Goal: Download file/media

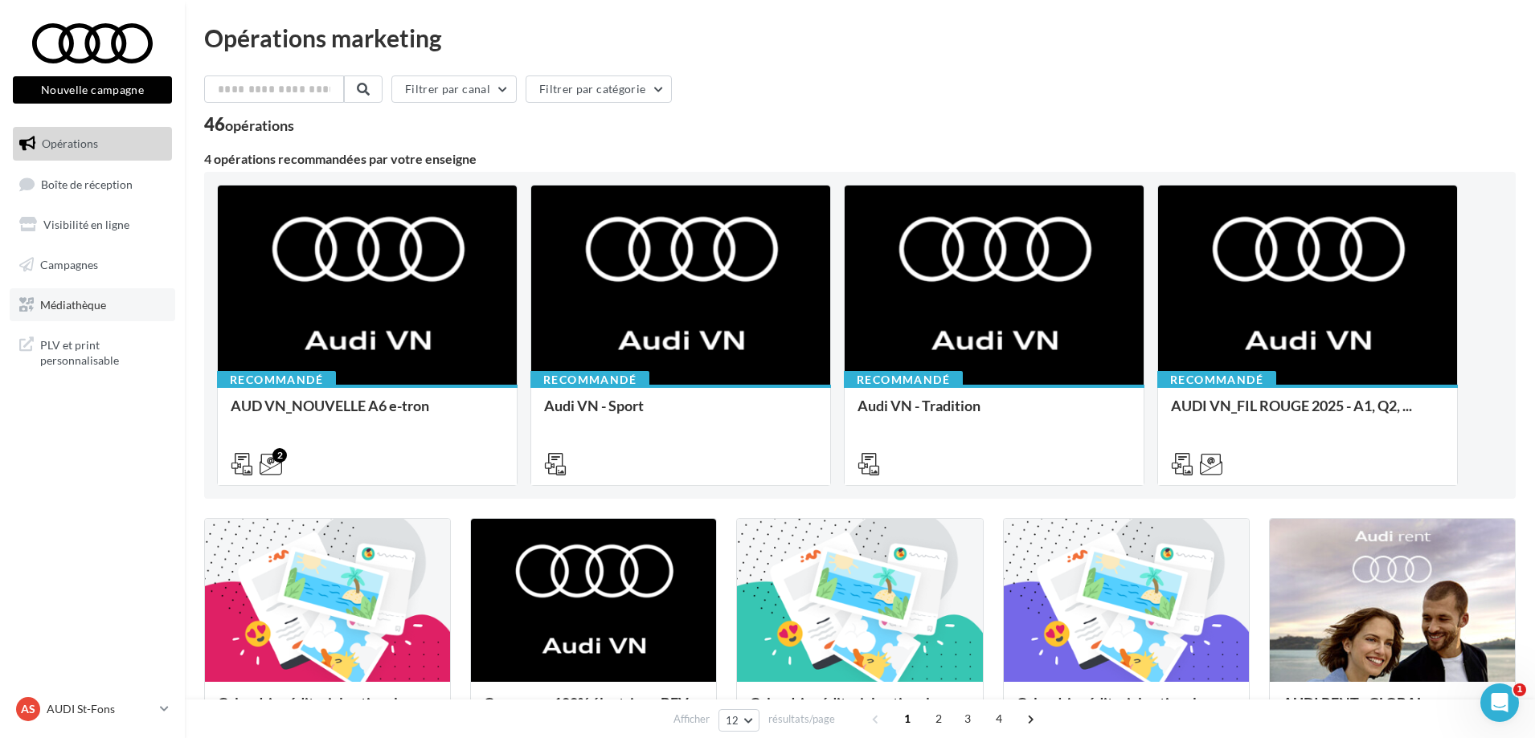
click at [89, 300] on span "Médiathèque" at bounding box center [73, 304] width 66 height 14
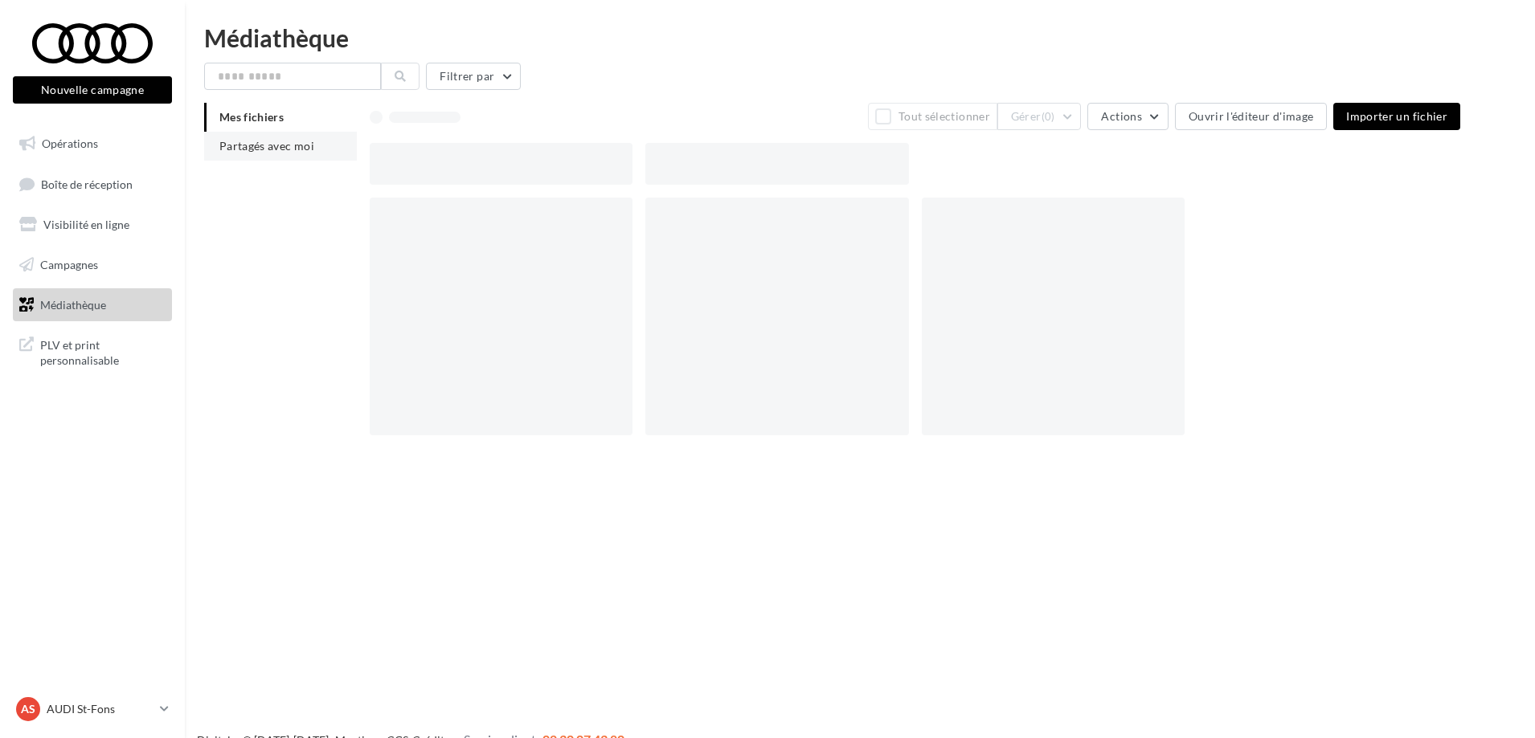
click at [266, 141] on span "Partagés avec moi" at bounding box center [266, 146] width 95 height 14
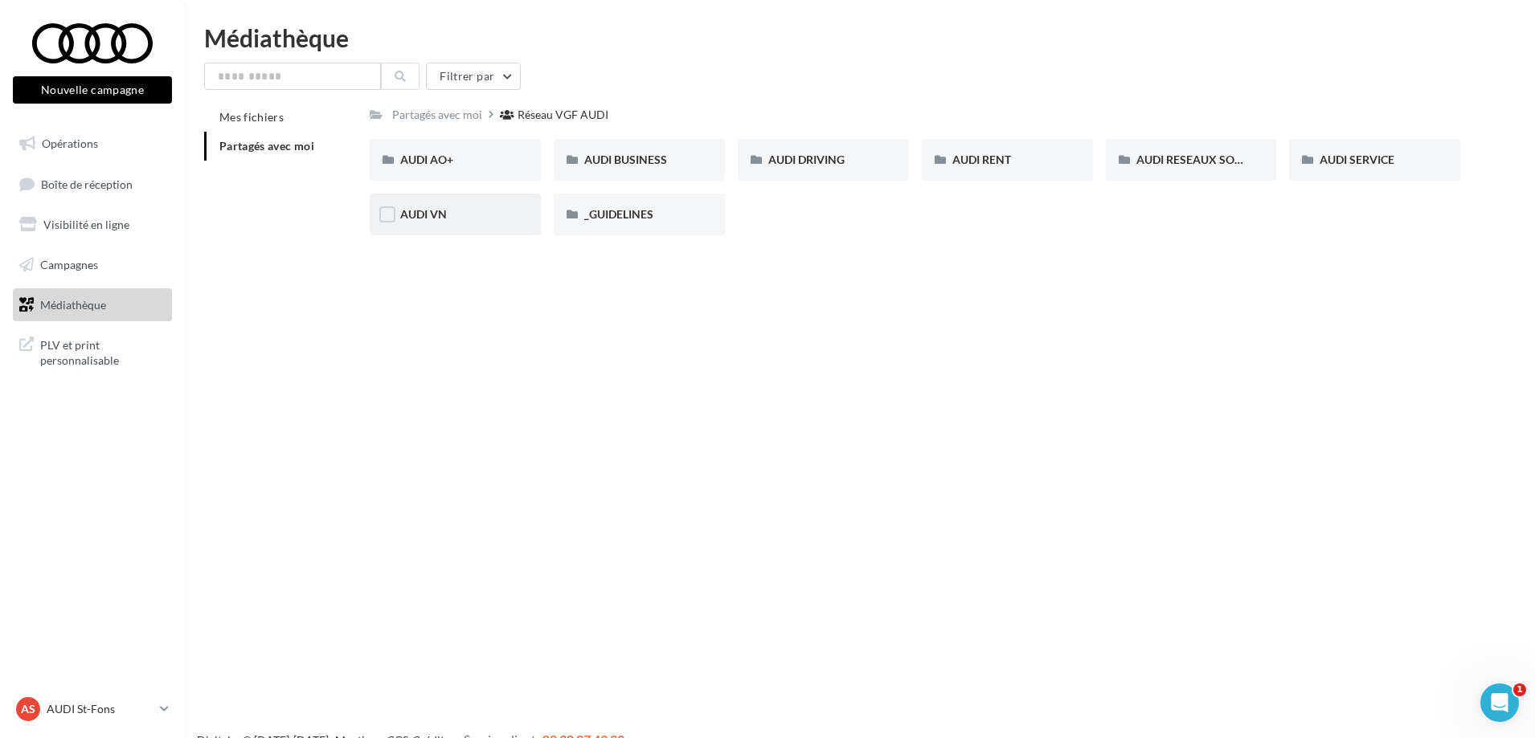
click at [490, 225] on div "AUDI VN" at bounding box center [455, 215] width 171 height 42
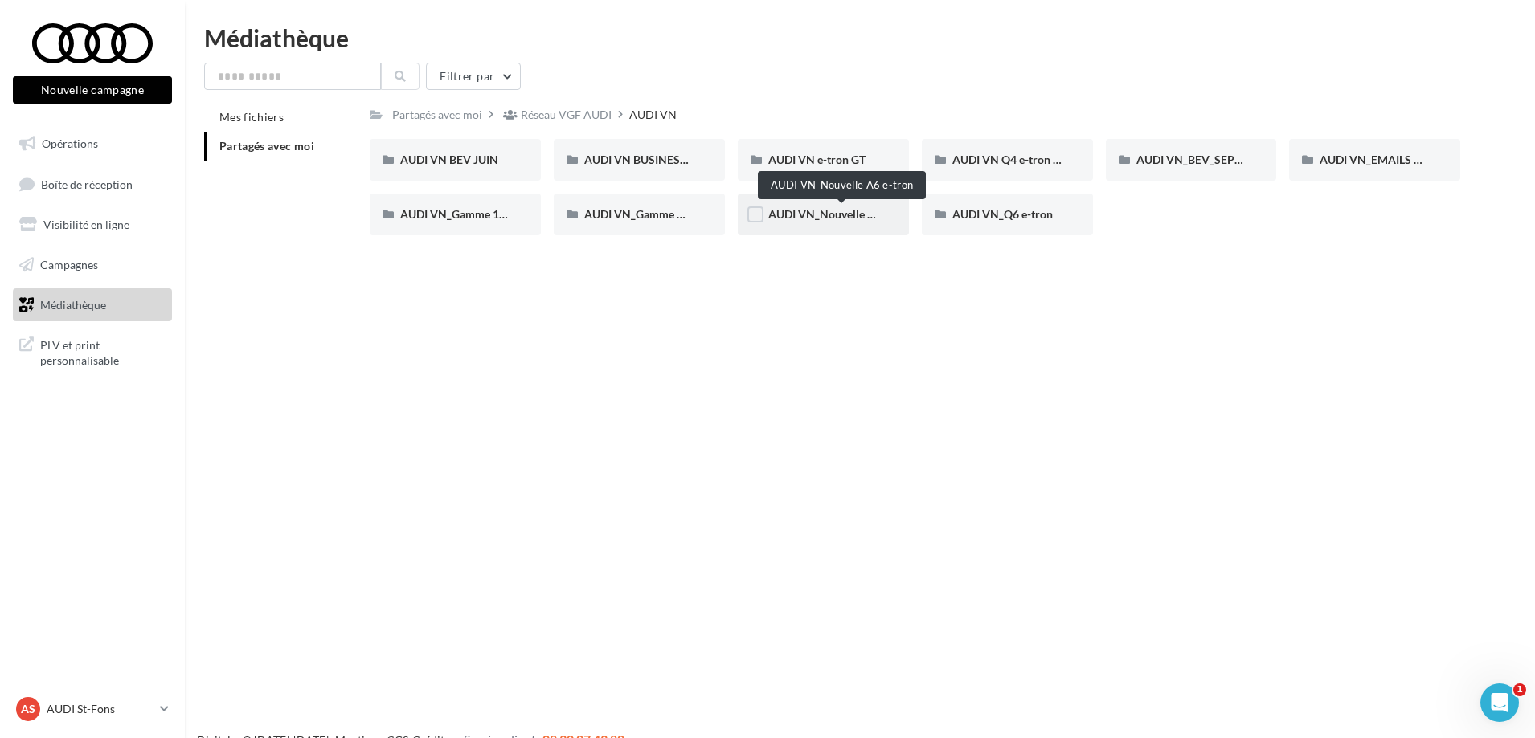
click at [817, 219] on span "AUDI VN_Nouvelle A6 e-tron" at bounding box center [841, 214] width 147 height 14
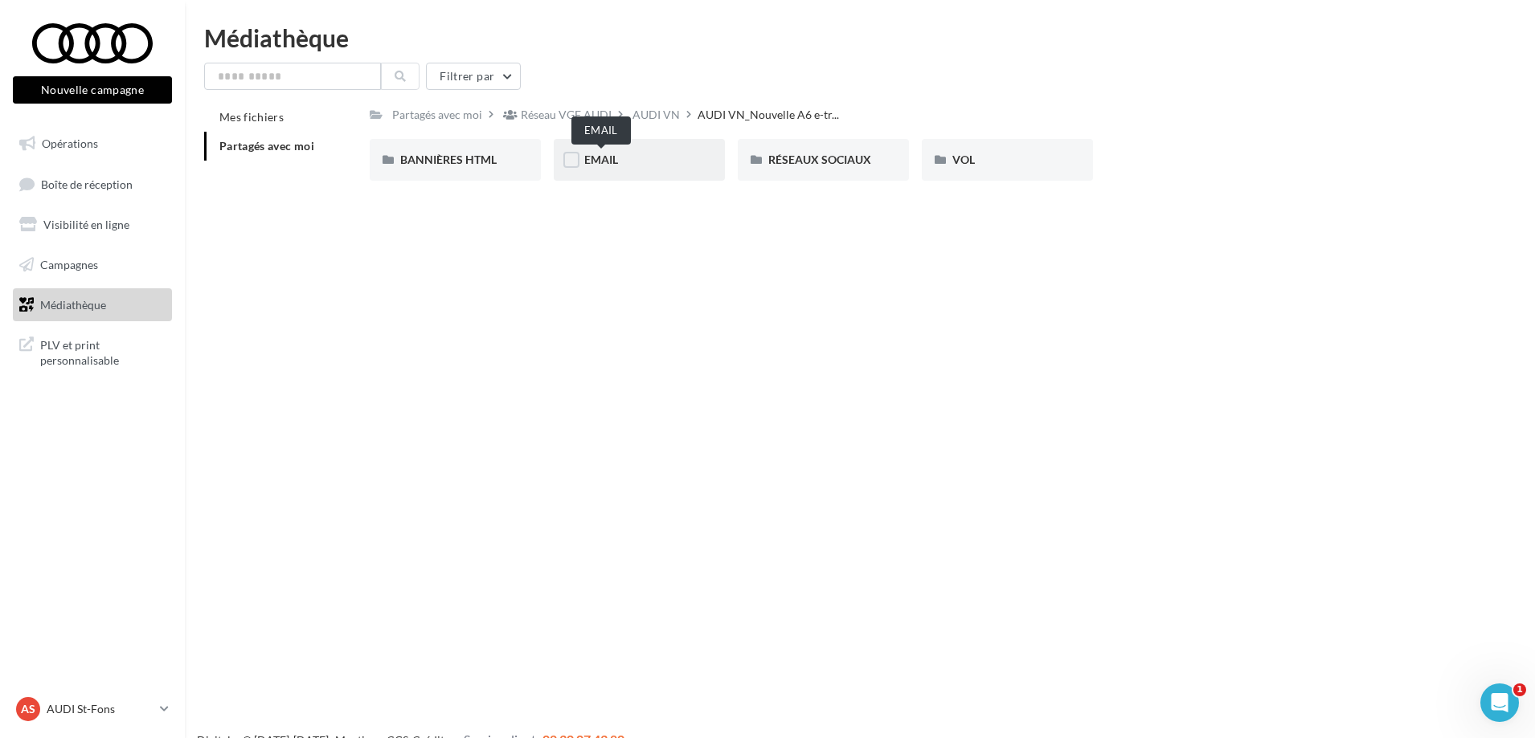
click at [613, 164] on span "EMAIL" at bounding box center [601, 160] width 34 height 14
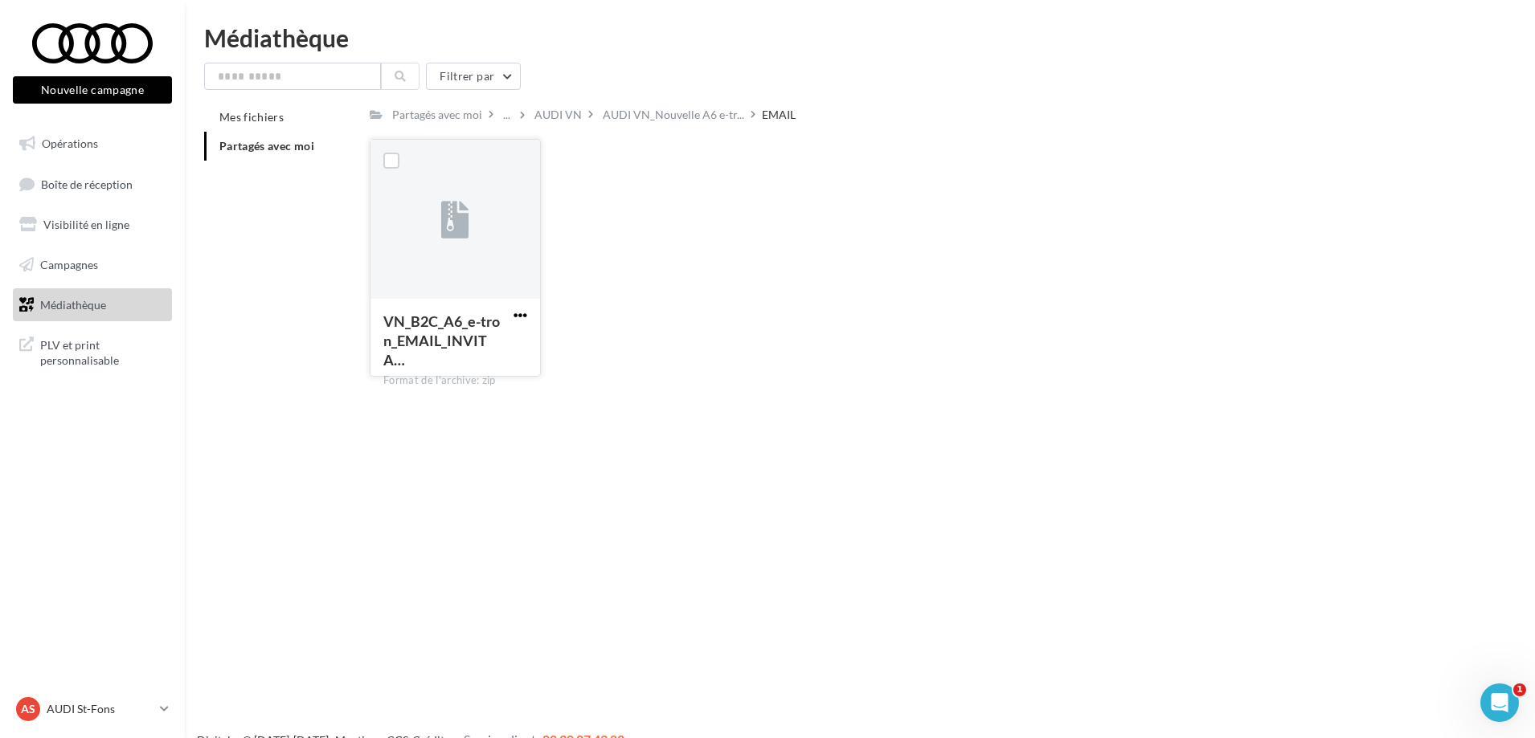
click at [521, 316] on span "button" at bounding box center [520, 316] width 14 height 14
click at [525, 340] on button "Télécharger" at bounding box center [450, 347] width 161 height 42
click at [618, 115] on span "AUDI VN_Nouvelle A6 e-tr..." at bounding box center [673, 115] width 141 height 16
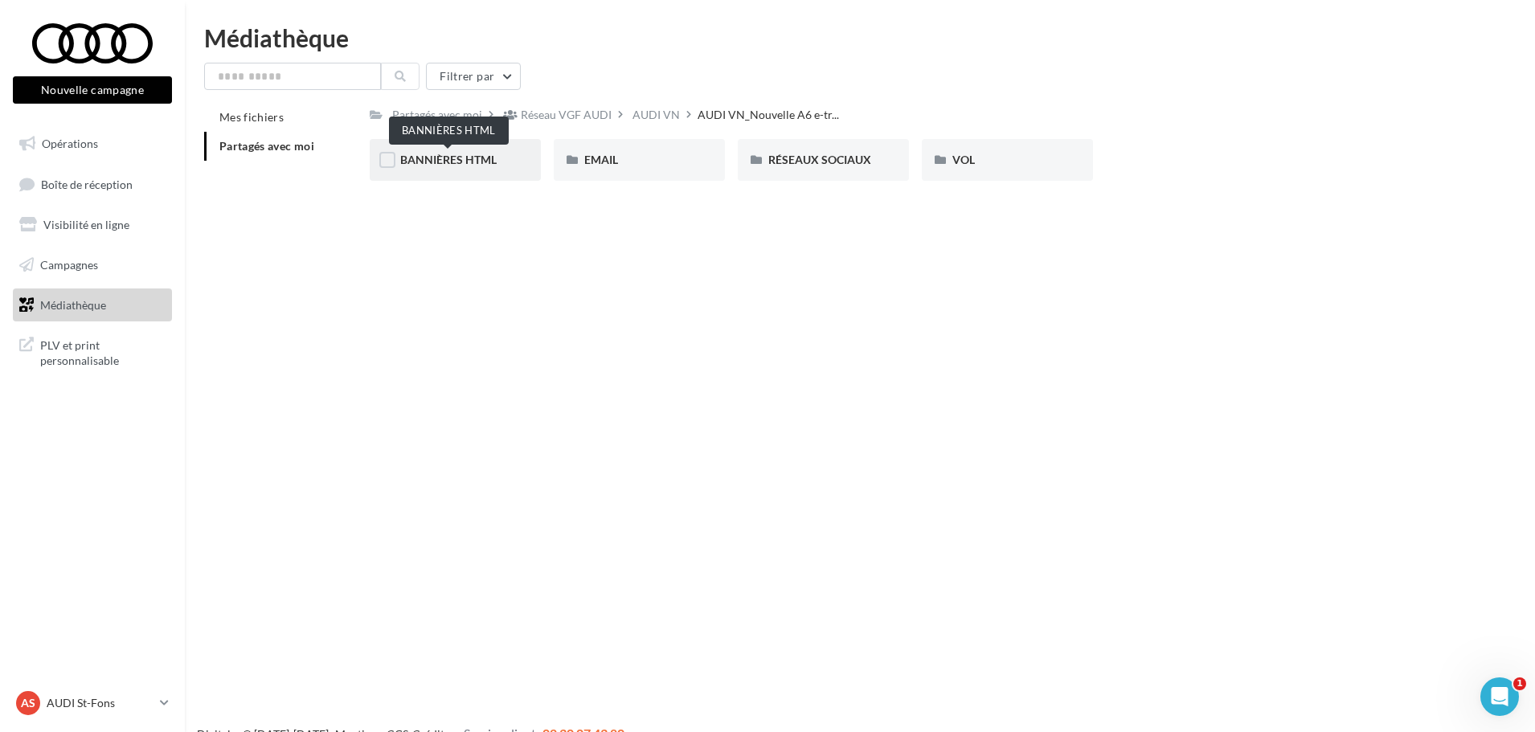
click at [451, 163] on span "BANNIÈRES HTML" at bounding box center [448, 160] width 96 height 14
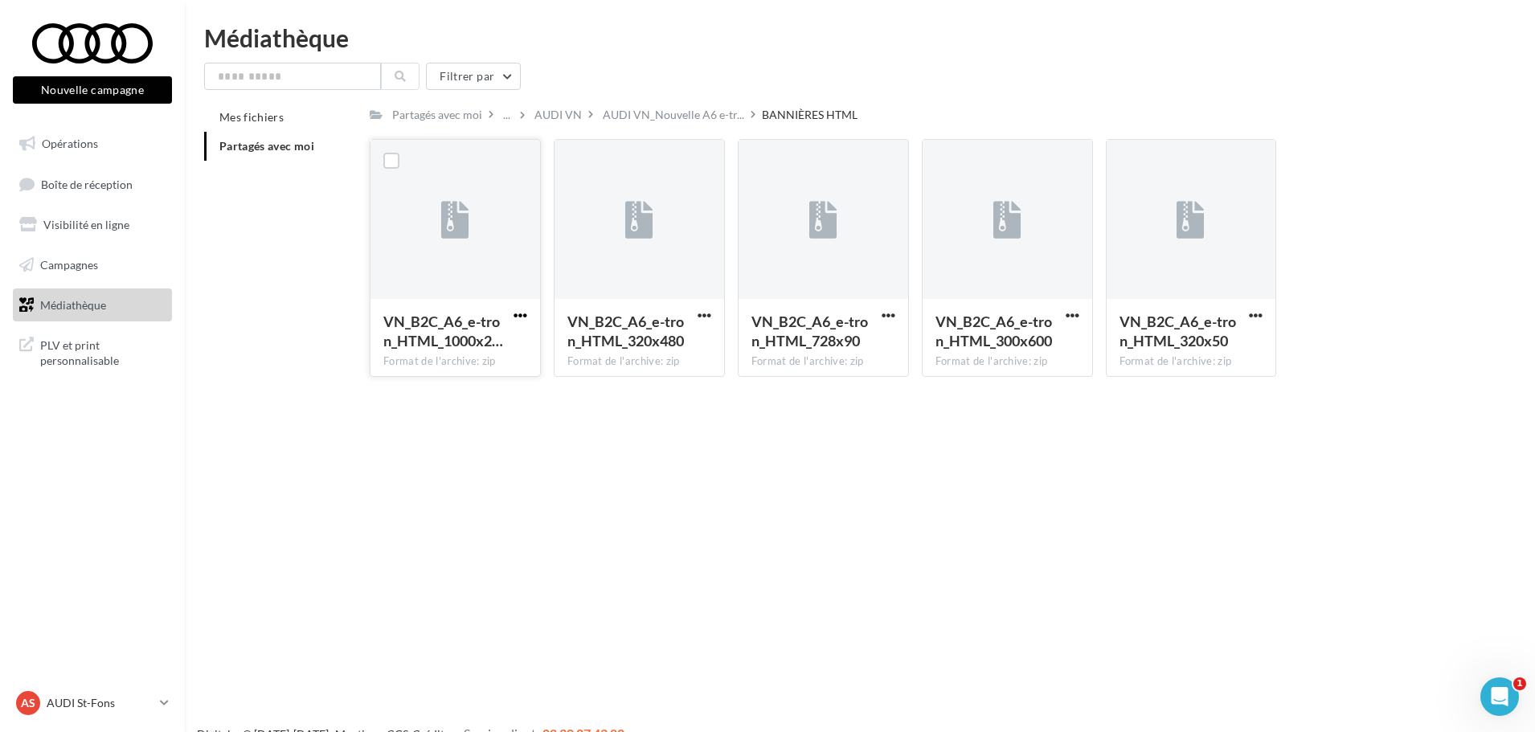
click at [526, 314] on span "button" at bounding box center [520, 316] width 14 height 14
click at [496, 342] on button "Télécharger" at bounding box center [450, 347] width 161 height 42
click at [297, 260] on div "Mes fichiers Partagés avec moi Partagés avec moi ... AUDI VN AUDI VN_Nouvelle A…" at bounding box center [866, 246] width 1324 height 287
click at [645, 111] on span "AUDI VN_Nouvelle A6 e-tr..." at bounding box center [673, 115] width 141 height 16
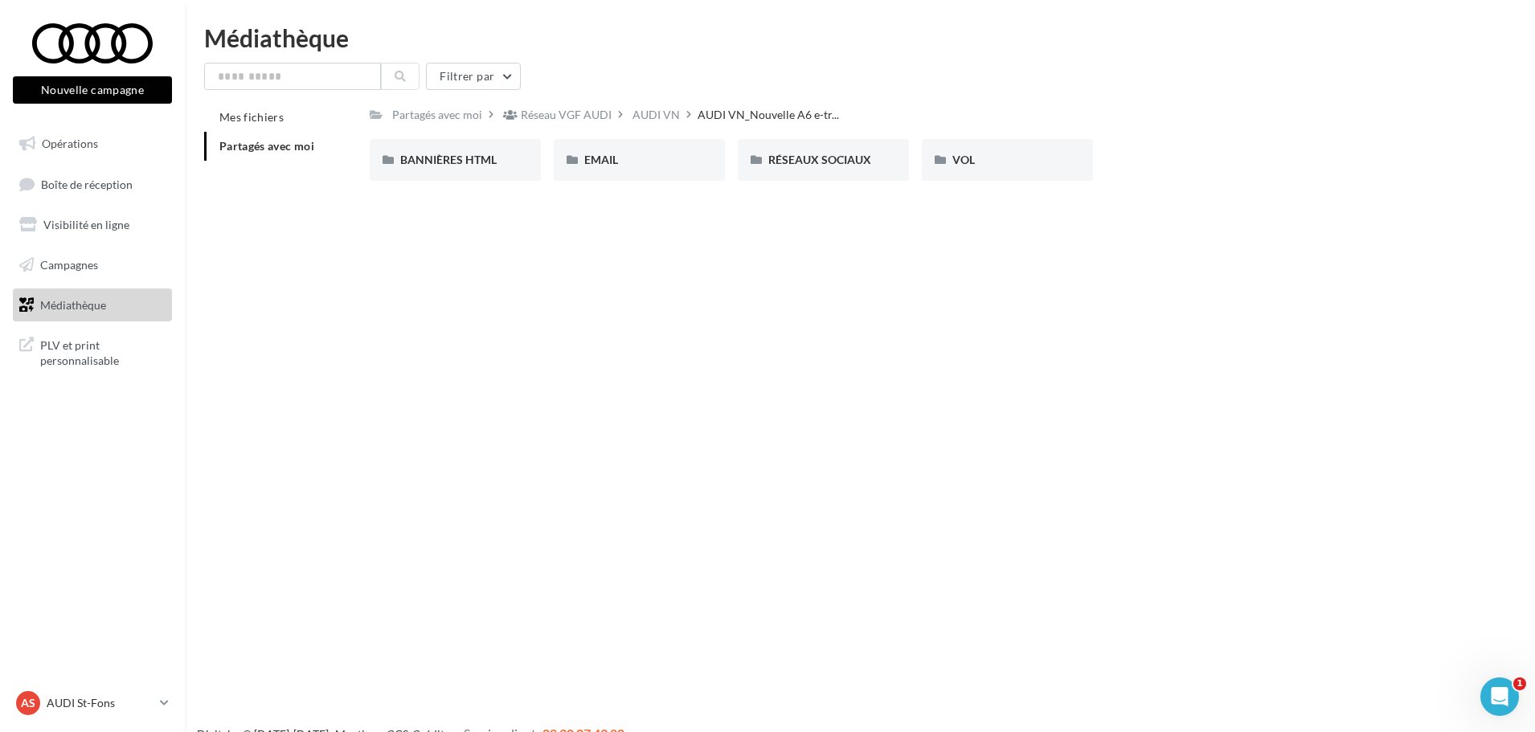
click at [988, 137] on div "Partagés avec moi Réseau VGF AUDI AUDI VN AUDI VN_Nouvelle A6 e-tr... Rs Partag…" at bounding box center [915, 148] width 1090 height 91
click at [961, 177] on div "VOL" at bounding box center [1007, 160] width 171 height 42
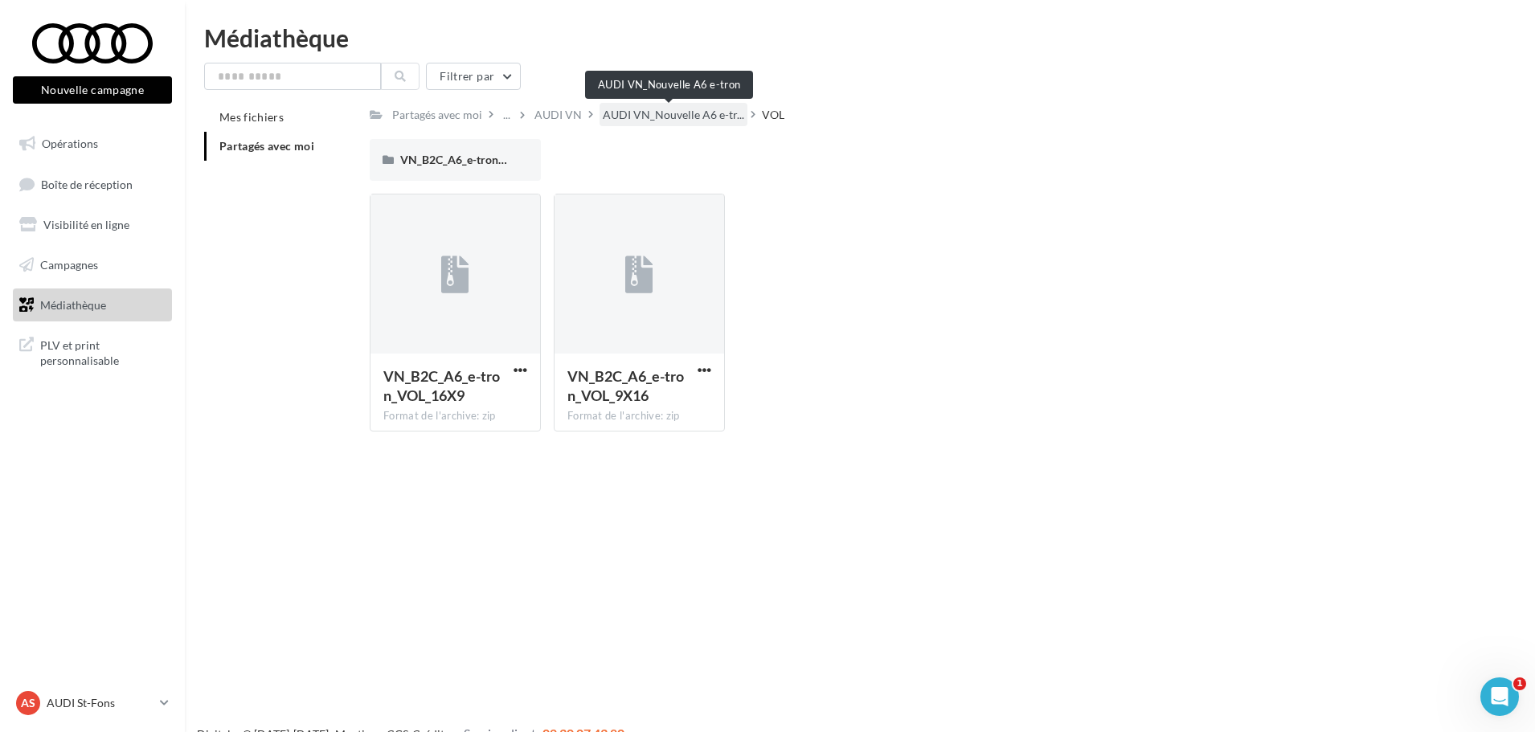
click at [702, 121] on span "AUDI VN_Nouvelle A6 e-tr..." at bounding box center [673, 115] width 141 height 16
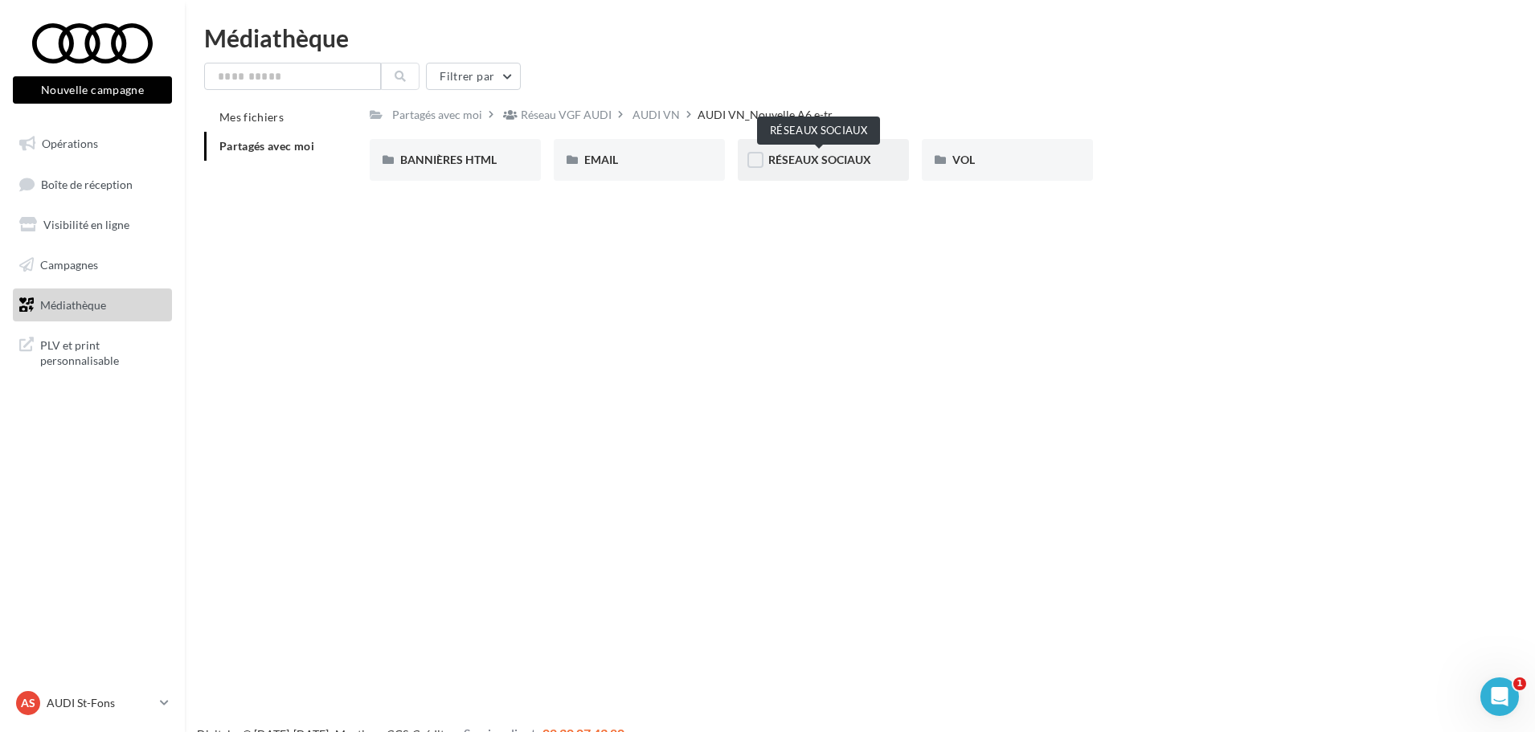
click at [837, 159] on span "RÉSEAUX SOCIAUX" at bounding box center [819, 160] width 103 height 14
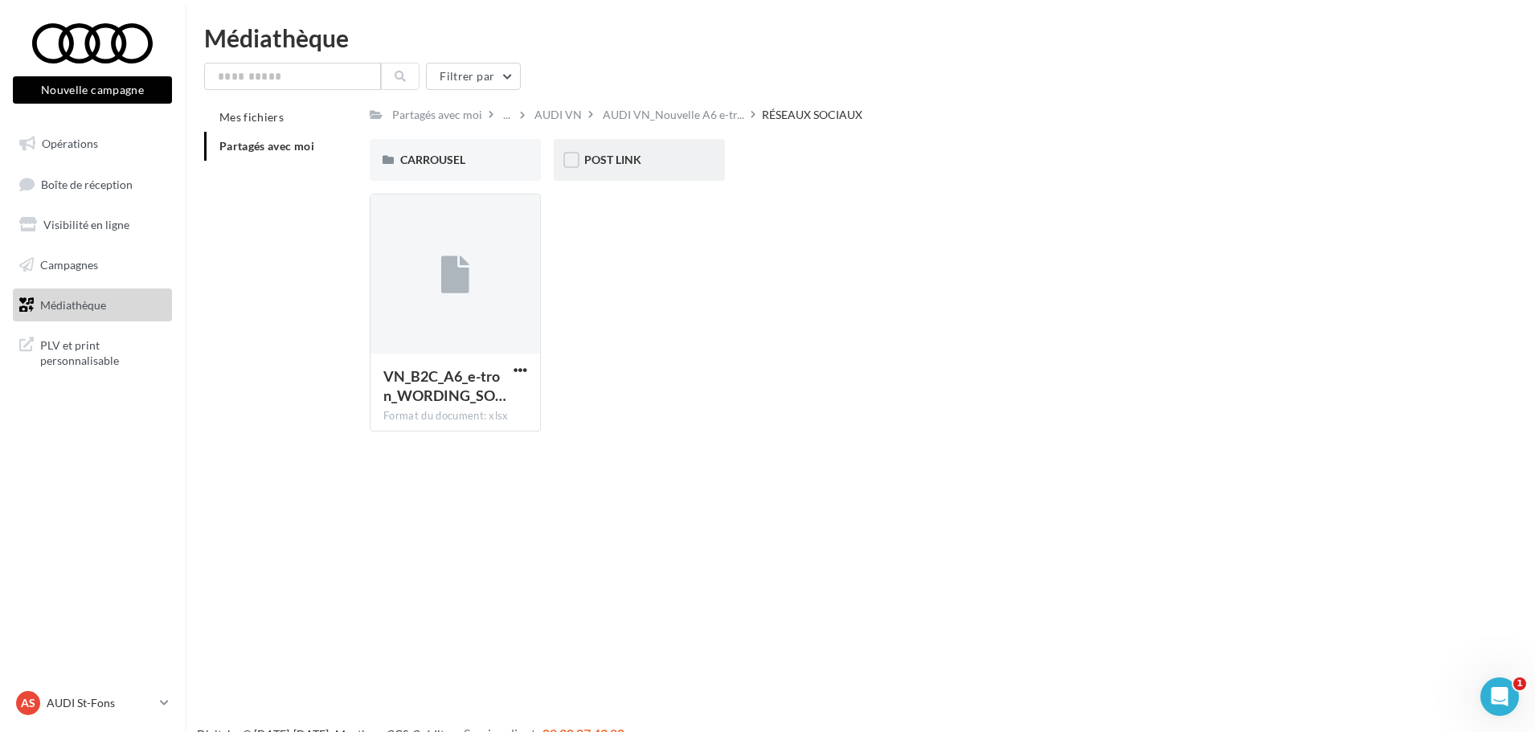
click at [669, 162] on div "POST LINK" at bounding box center [639, 160] width 110 height 16
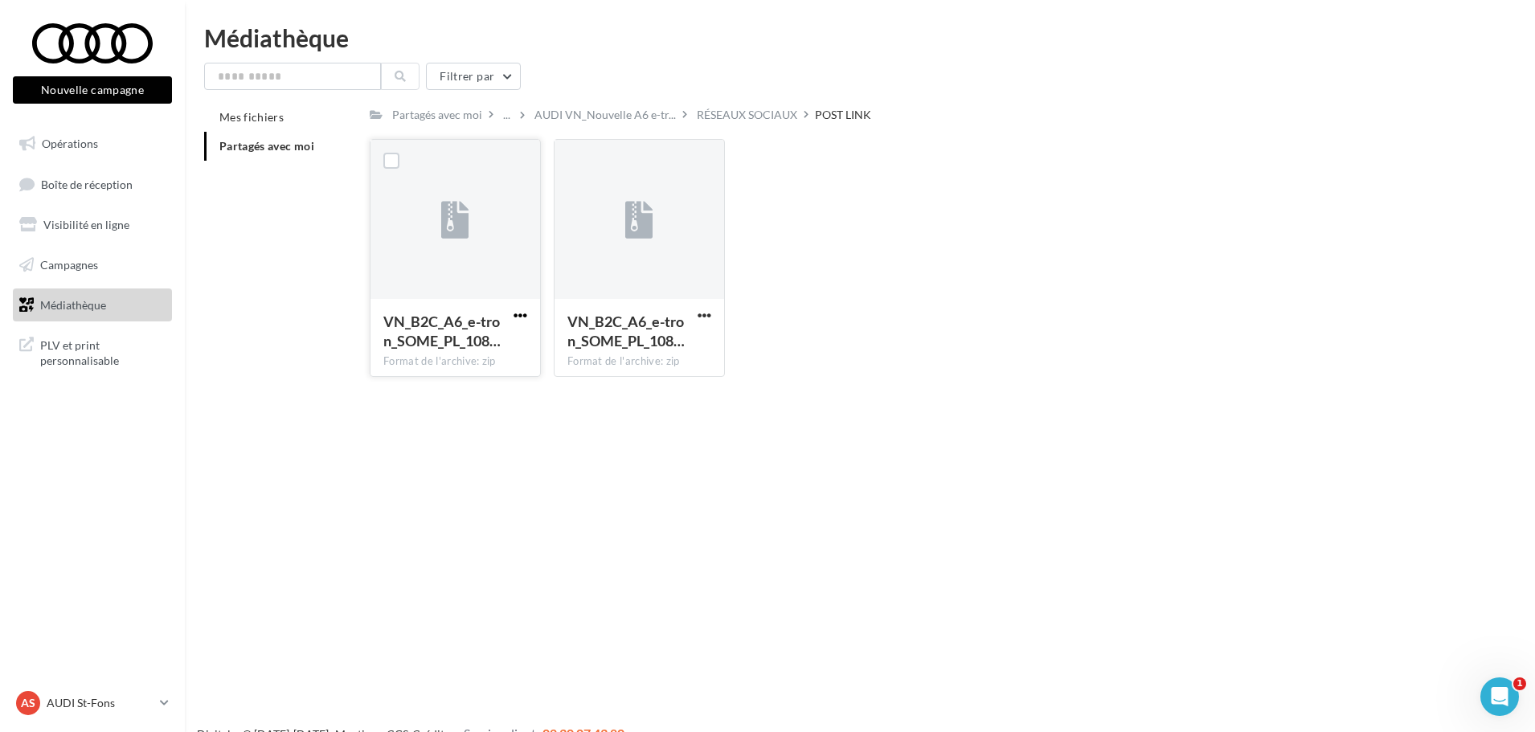
click at [526, 313] on span "button" at bounding box center [520, 316] width 14 height 14
click at [502, 333] on button "Télécharger" at bounding box center [450, 347] width 161 height 42
click at [158, 697] on link "AS AUDI St-Fons audi-lyon-gru" at bounding box center [92, 703] width 159 height 31
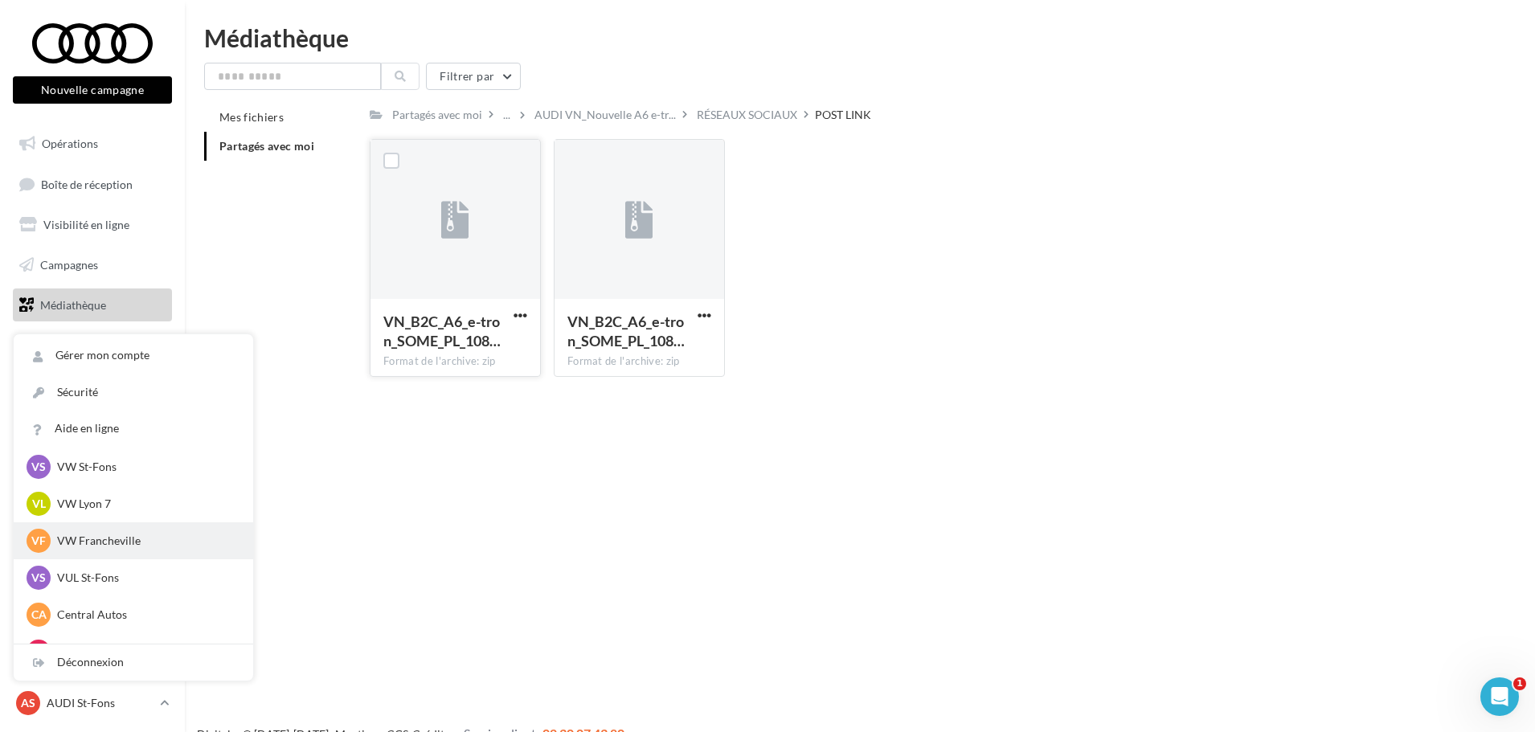
scroll to position [222, 0]
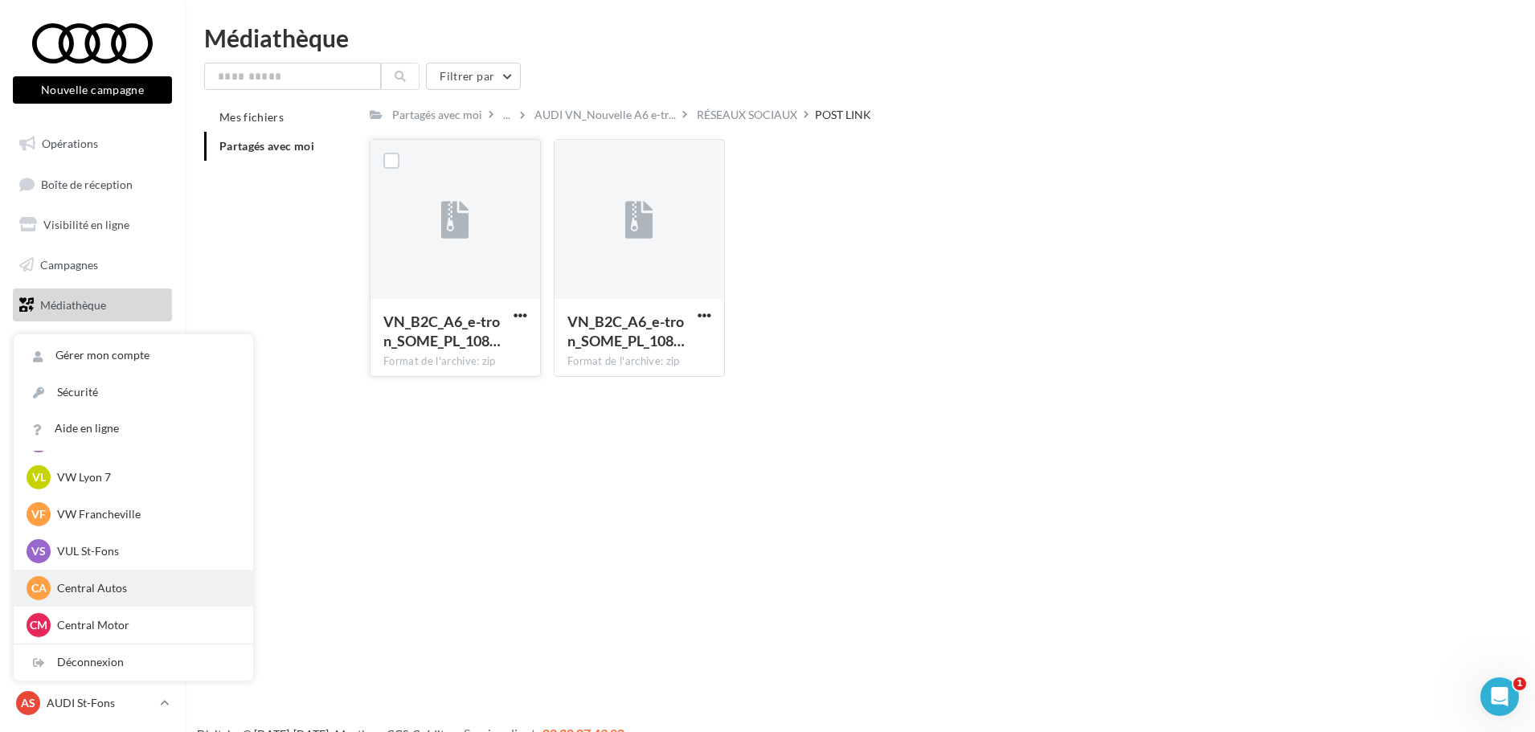
click at [119, 580] on p "Central Autos" at bounding box center [145, 588] width 177 height 16
